Goal: Task Accomplishment & Management: Manage account settings

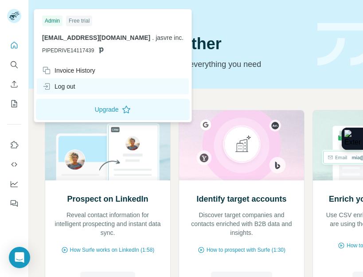
click at [57, 84] on div "Log out" at bounding box center [58, 86] width 33 height 9
click at [51, 87] on icon at bounding box center [46, 86] width 9 height 9
click at [46, 87] on icon at bounding box center [46, 86] width 9 height 9
click at [69, 86] on div "Log out" at bounding box center [58, 86] width 33 height 9
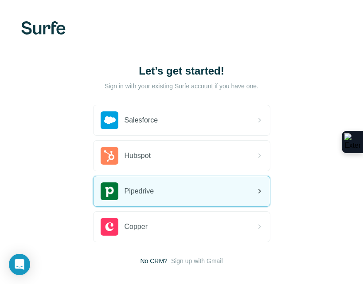
click at [132, 196] on span "Pipedrive" at bounding box center [140, 191] width 30 height 11
